Goal: Navigation & Orientation: Find specific page/section

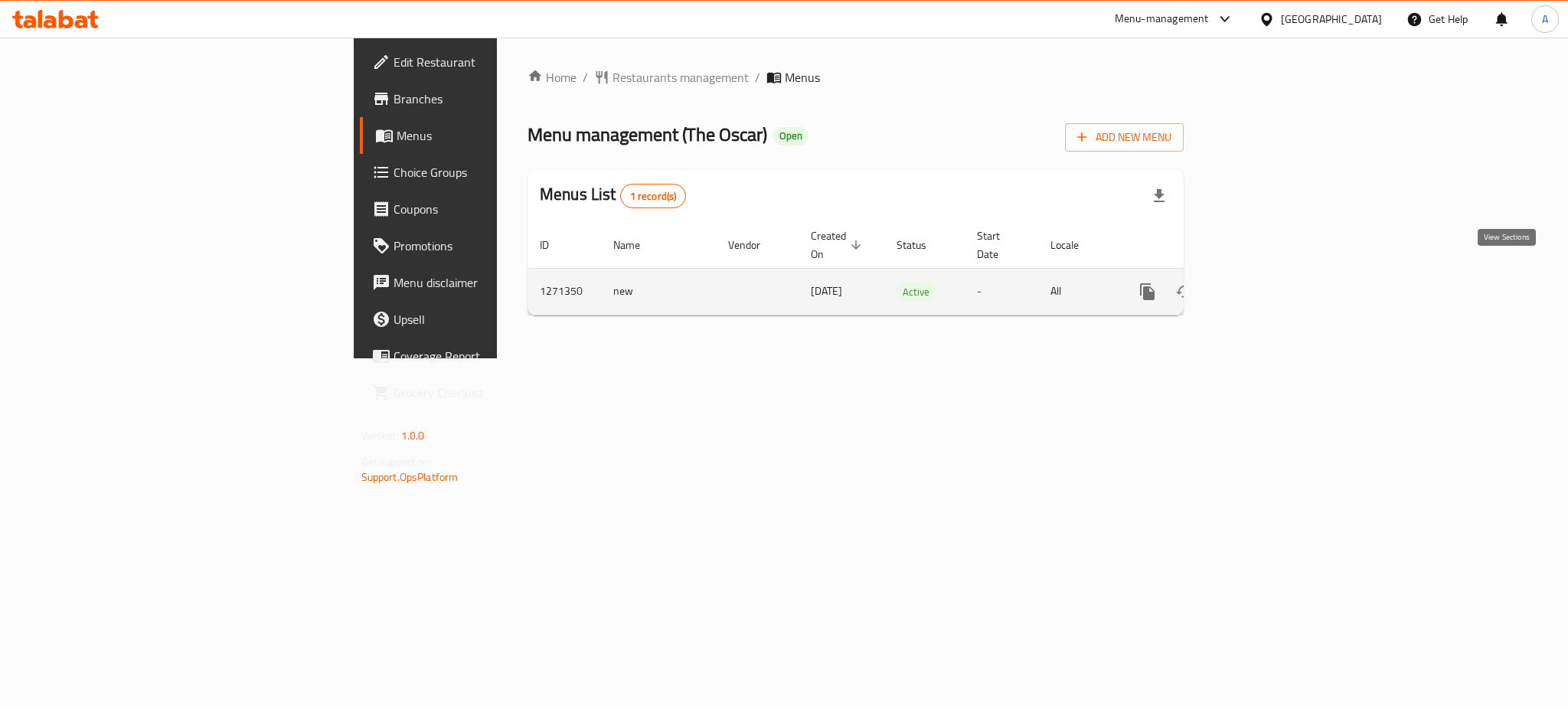
click at [1277, 273] on link "enhanced table" at bounding box center [1258, 291] width 37 height 37
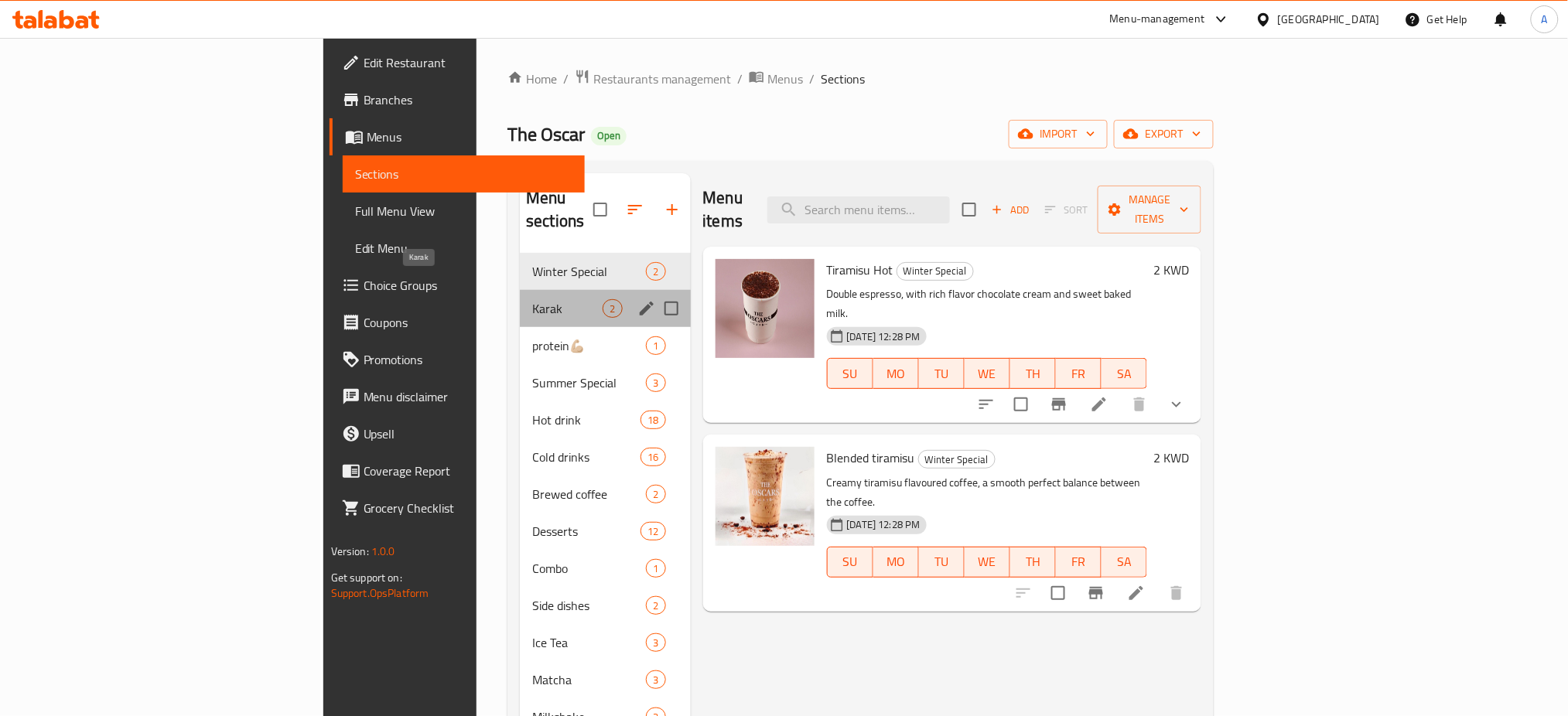
click at [532, 299] on span "Karak" at bounding box center [567, 308] width 70 height 19
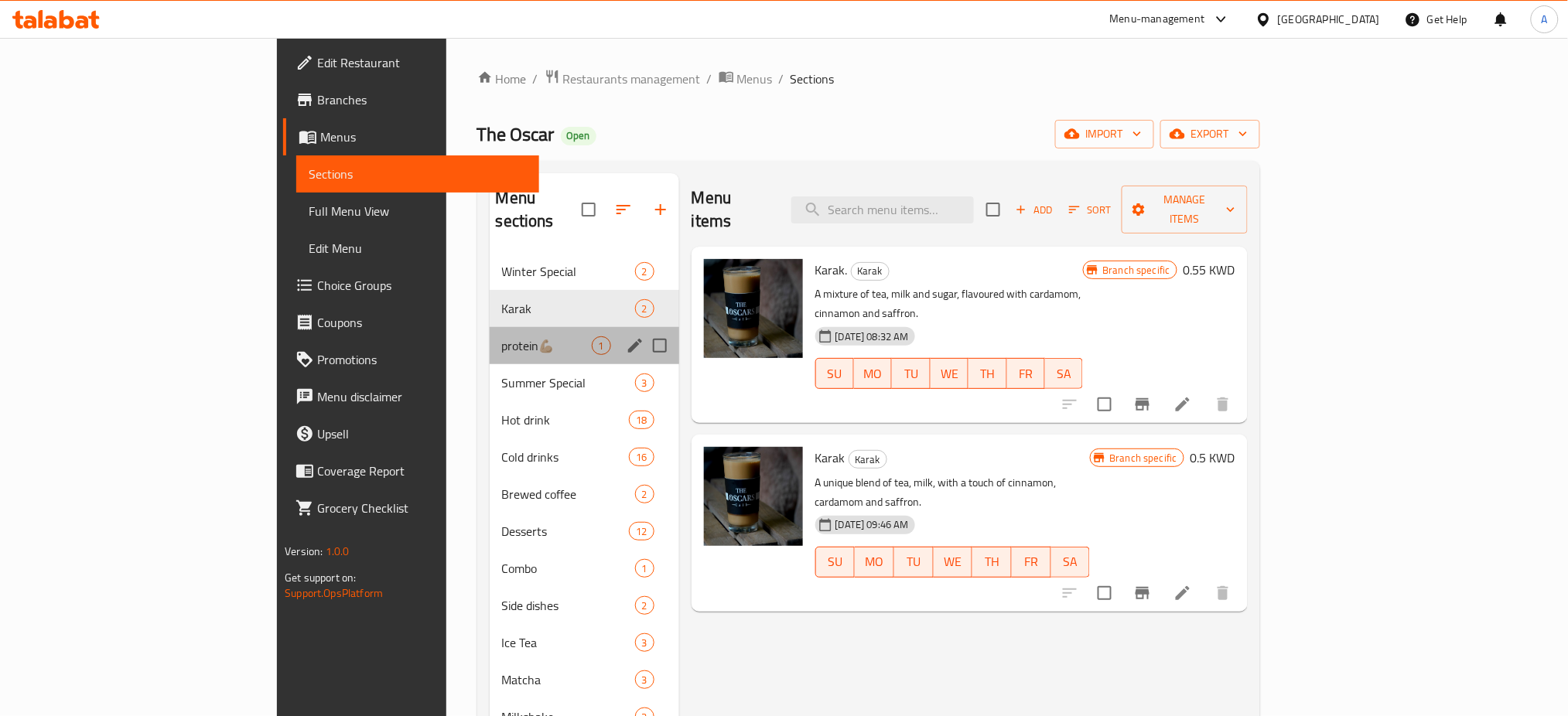
click at [489, 327] on div "protein💪🏼 1" at bounding box center [584, 345] width 189 height 37
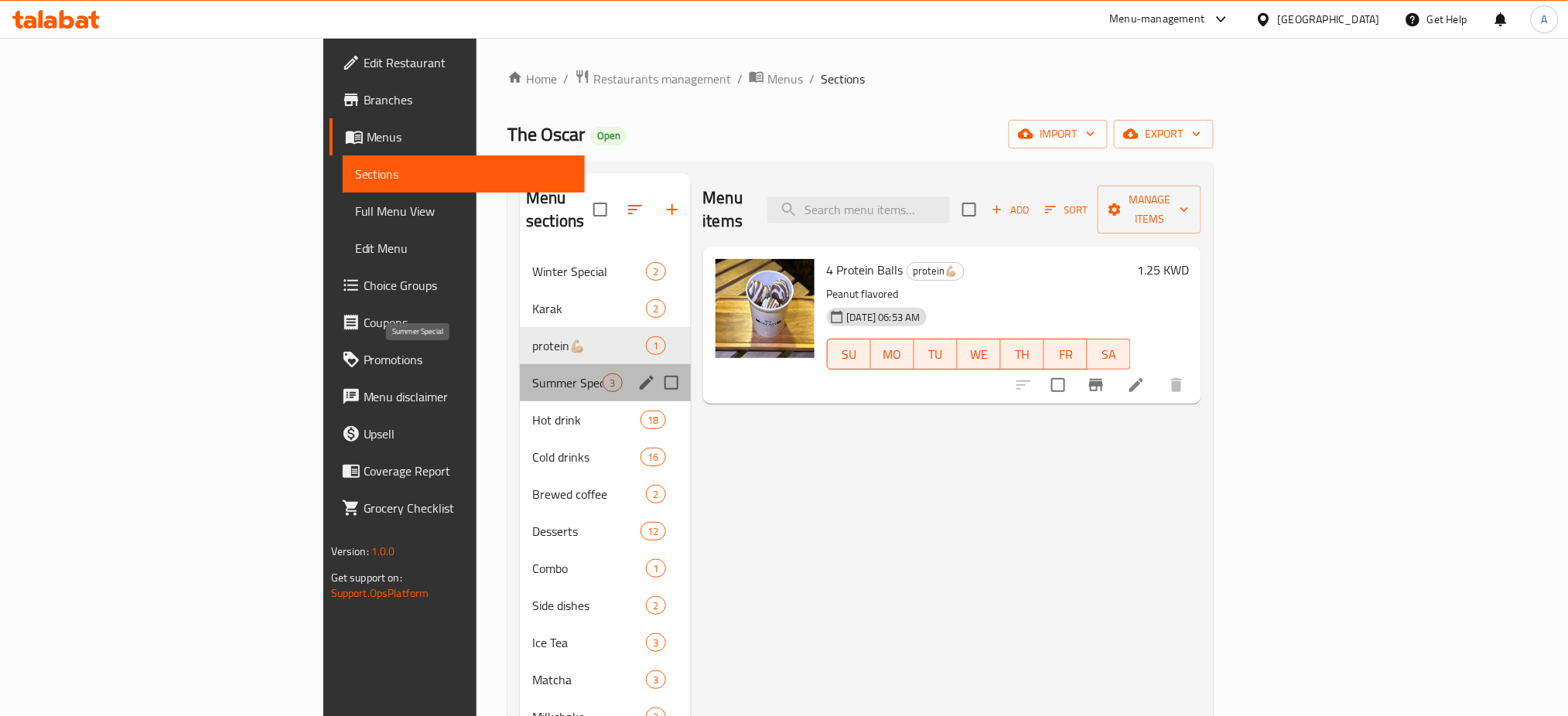
click at [532, 374] on span "Summer Special" at bounding box center [567, 383] width 70 height 19
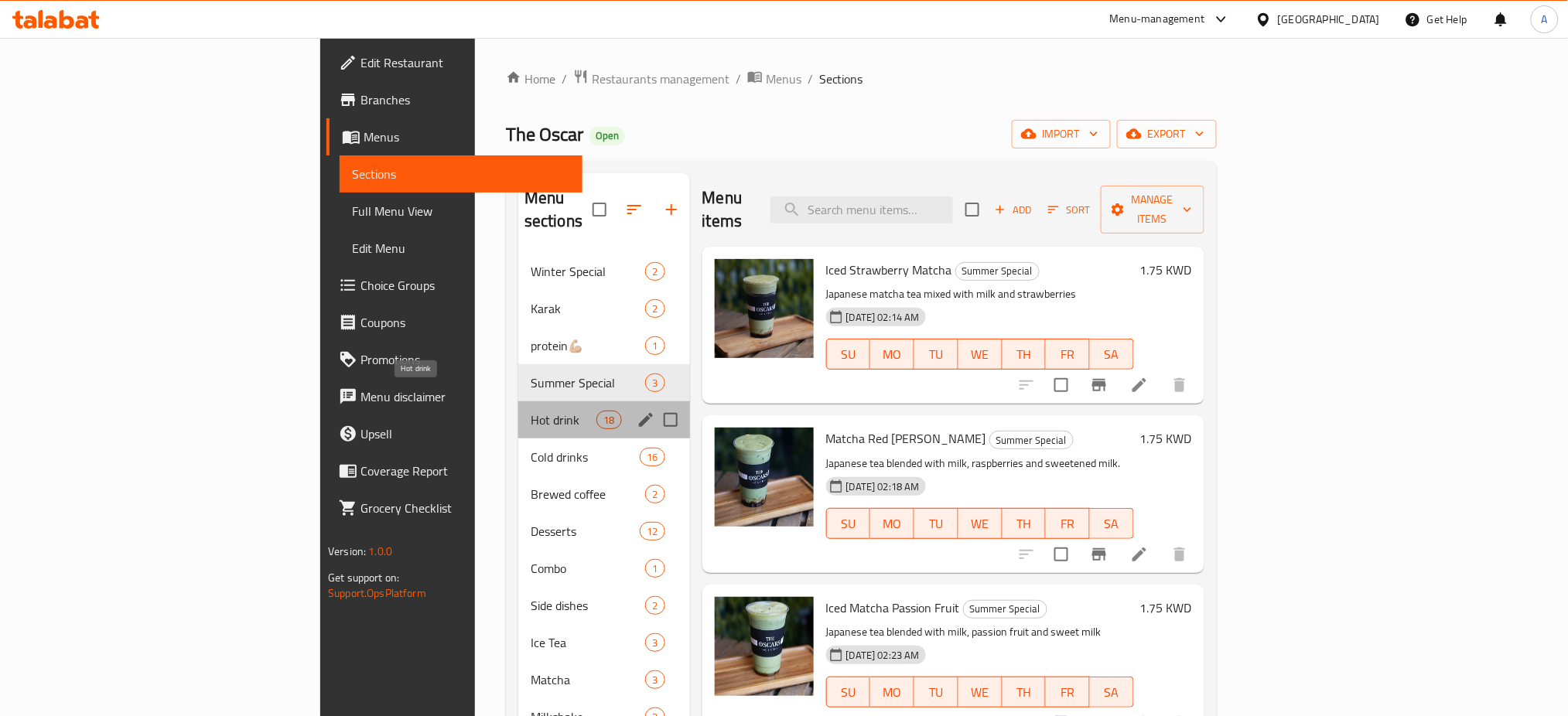
click at [530, 410] on span "Hot drink" at bounding box center [563, 419] width 66 height 19
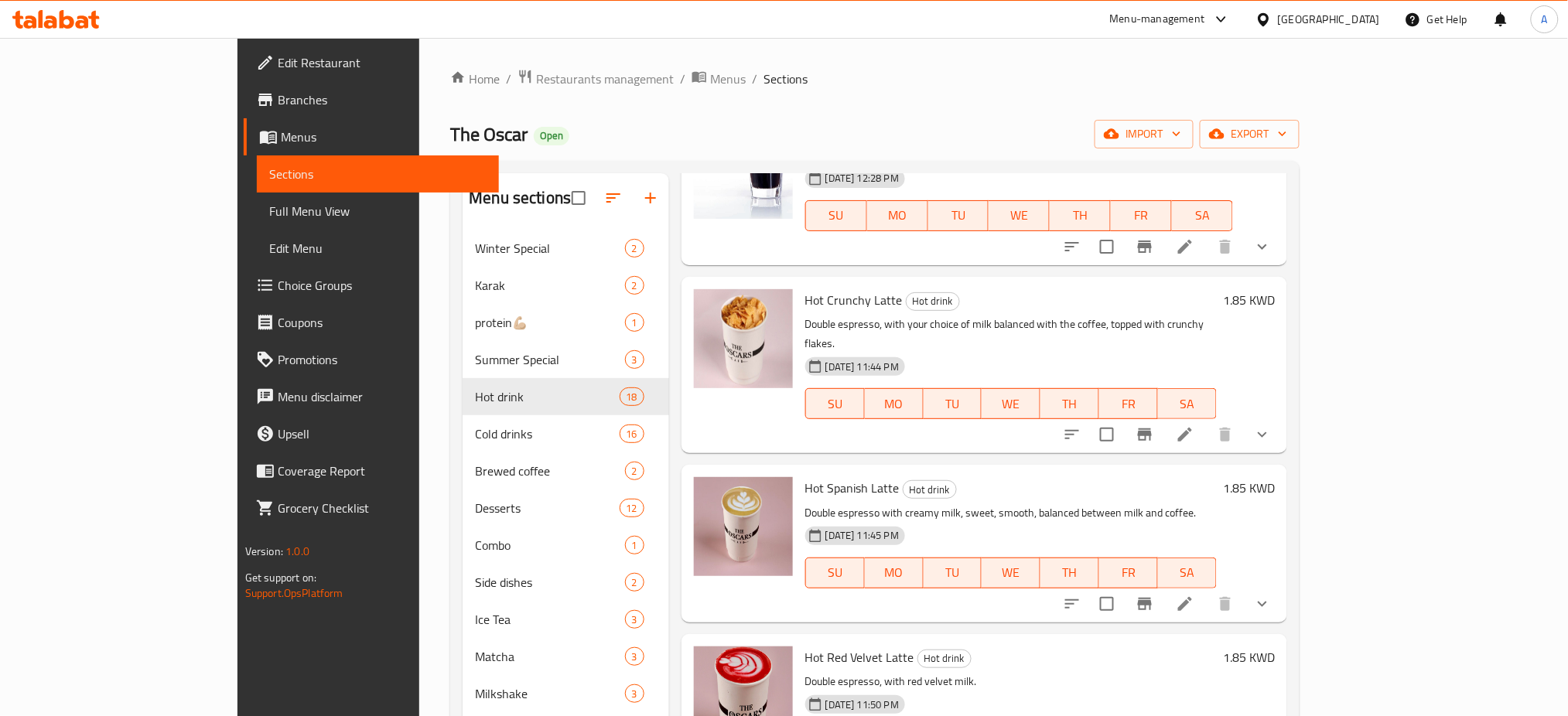
scroll to position [412, 0]
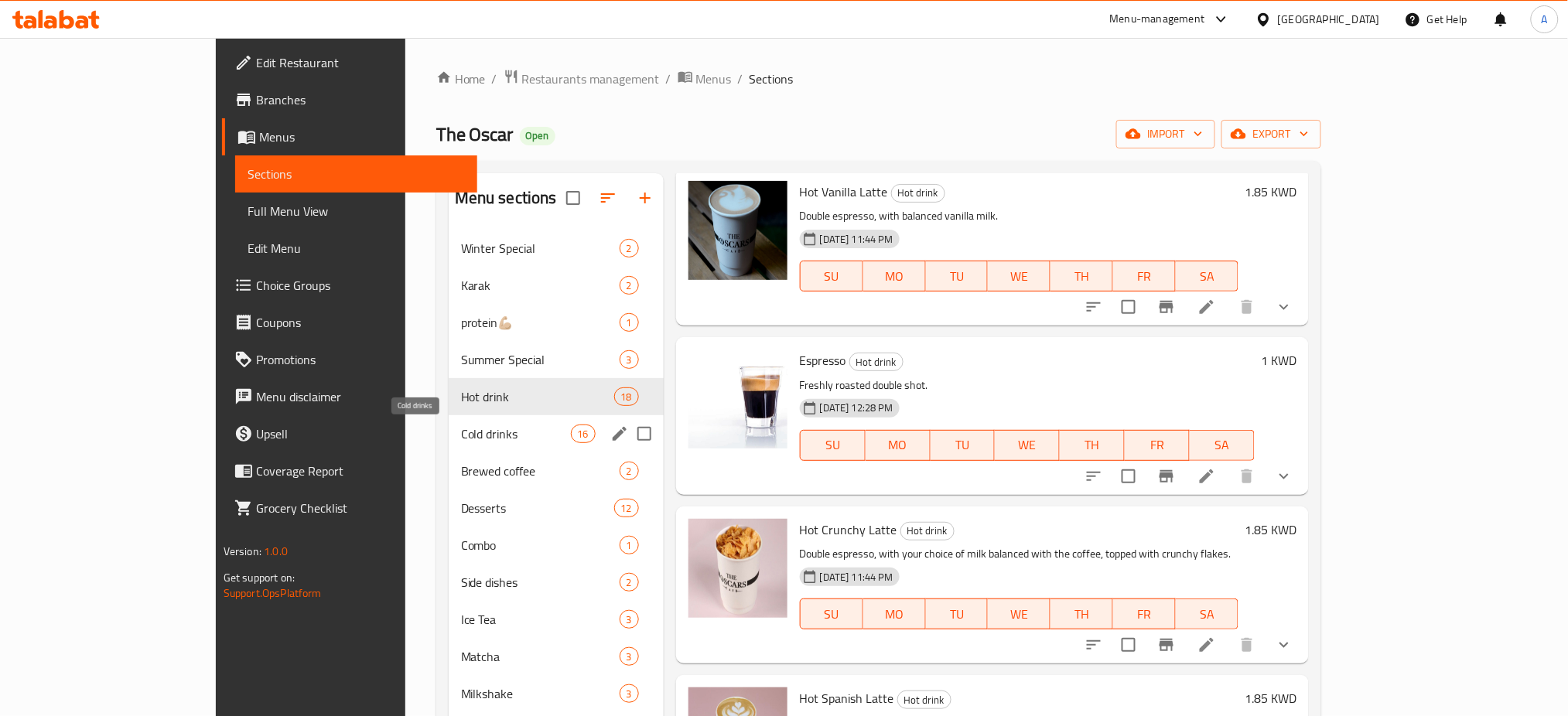
click at [461, 426] on span "Cold drinks" at bounding box center [516, 433] width 110 height 19
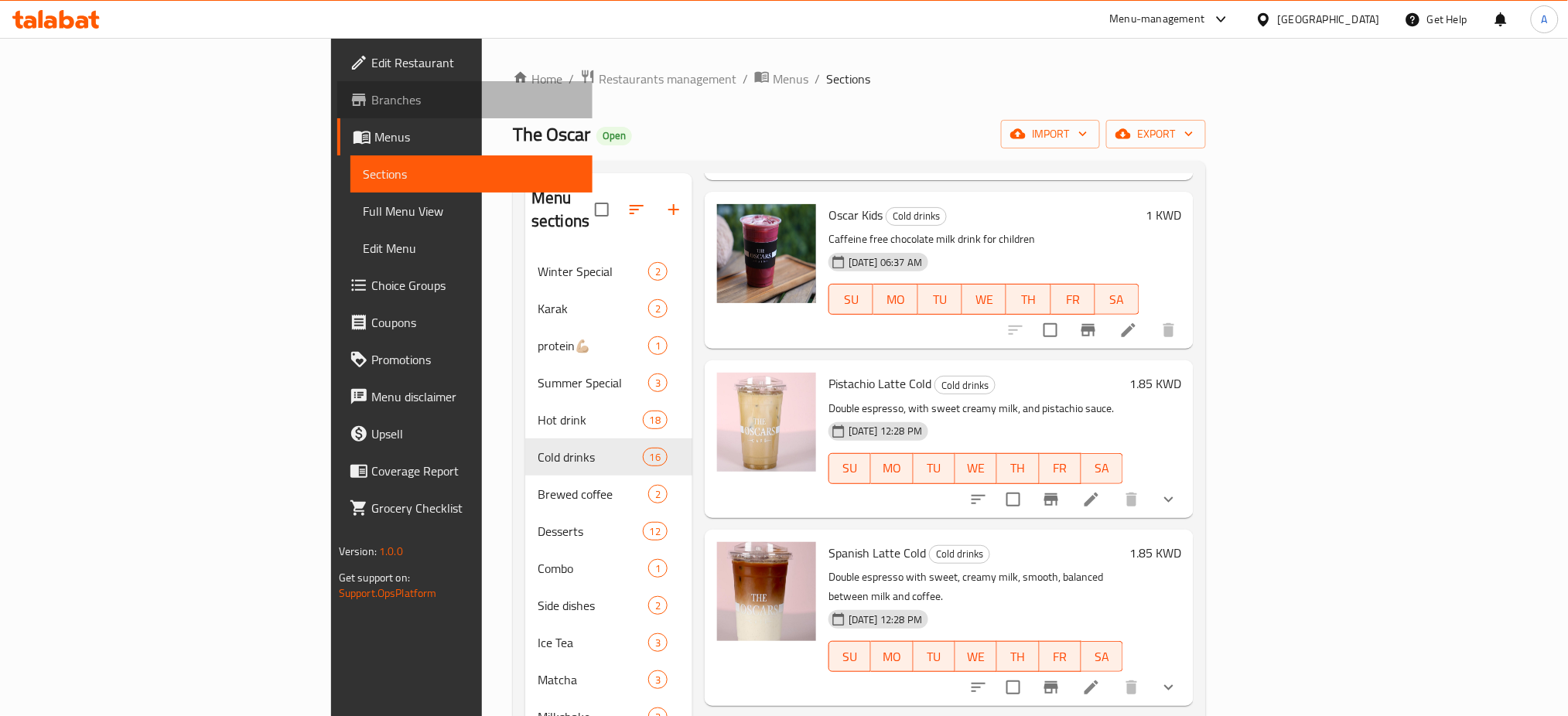
click at [371, 90] on span "Branches" at bounding box center [476, 99] width 210 height 19
